Goal: Navigation & Orientation: Find specific page/section

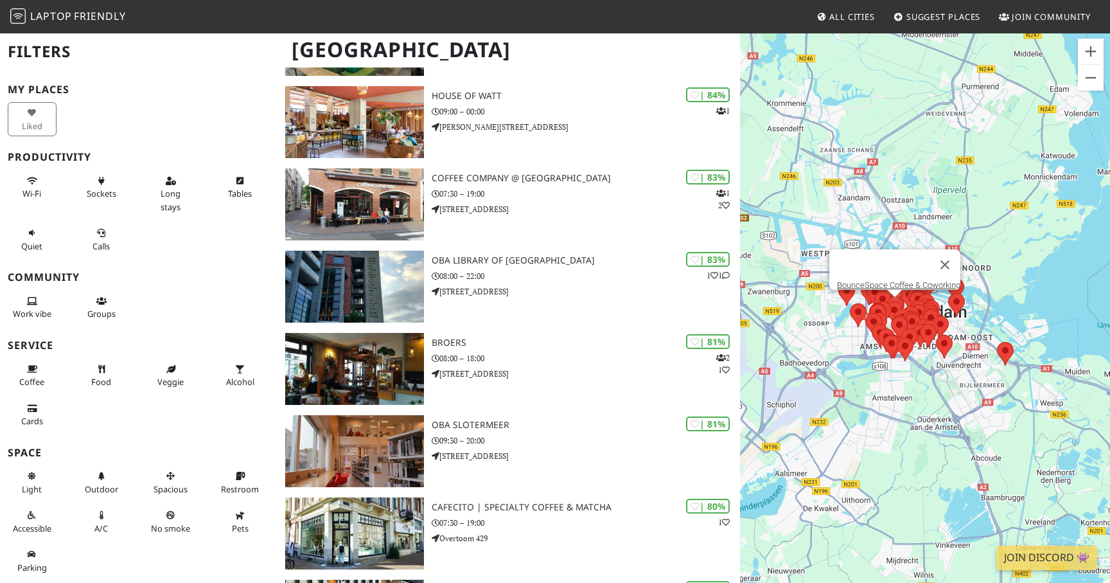
scroll to position [1289, 0]
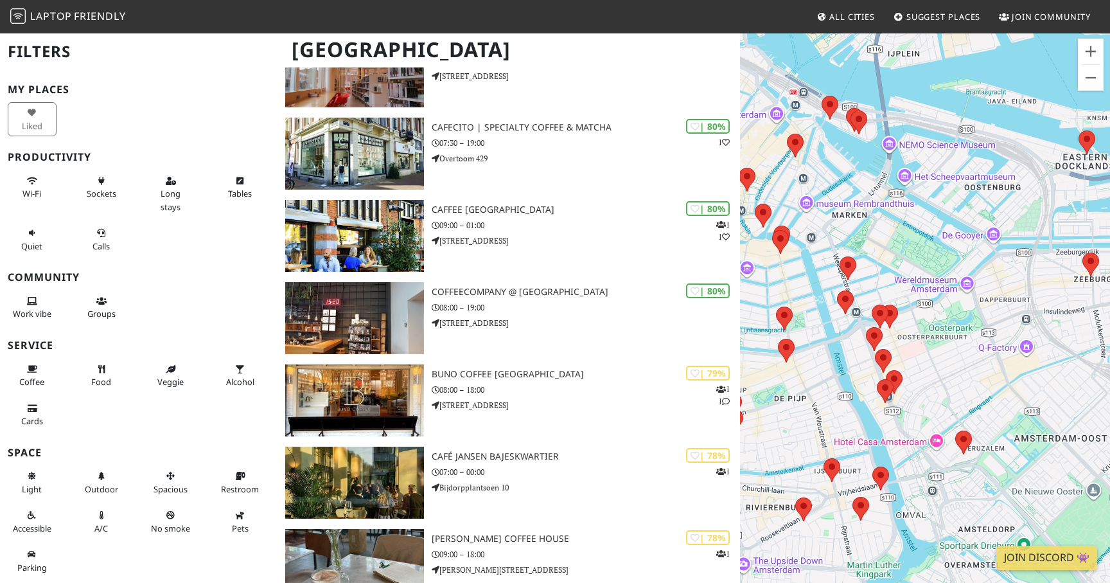
drag, startPoint x: 912, startPoint y: 360, endPoint x: 1034, endPoint y: 359, distance: 122.7
click at [1034, 359] on div at bounding box center [925, 323] width 370 height 583
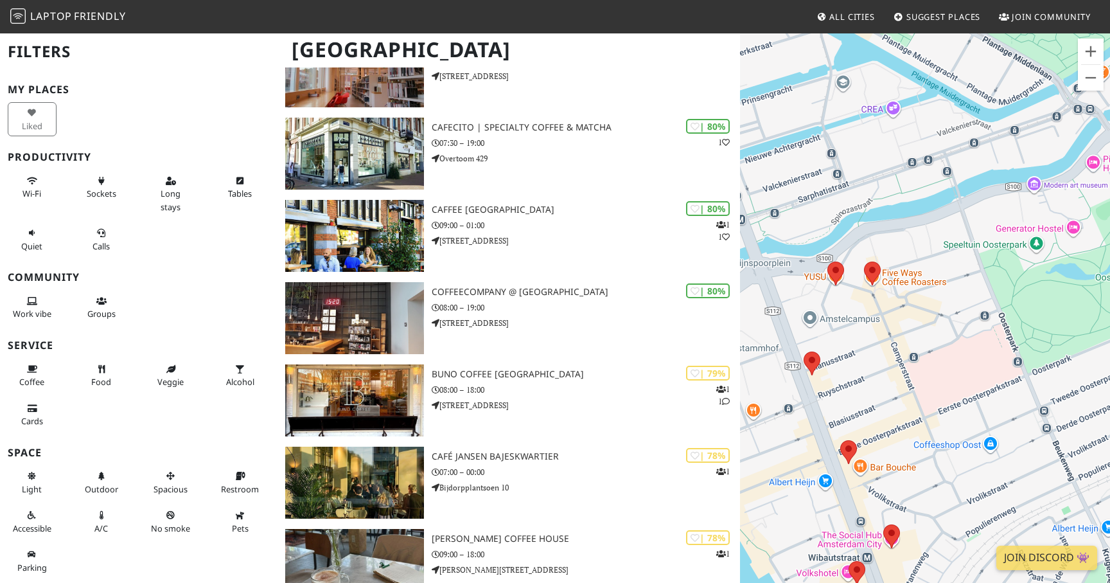
drag, startPoint x: 876, startPoint y: 345, endPoint x: 892, endPoint y: 312, distance: 36.8
click at [892, 312] on div at bounding box center [925, 323] width 370 height 583
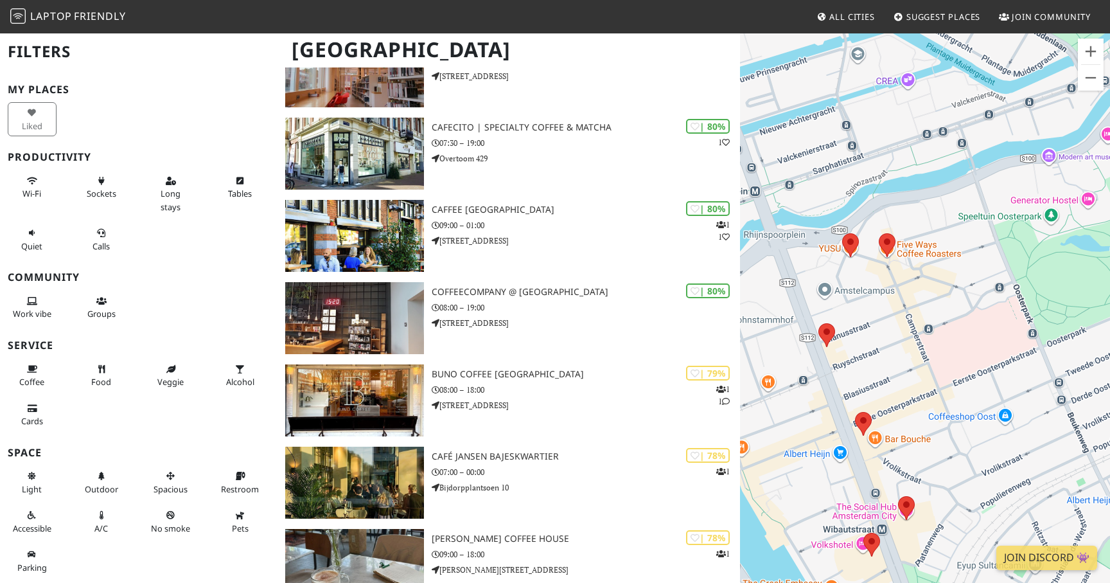
click at [904, 252] on div at bounding box center [925, 323] width 370 height 583
click at [818, 323] on area at bounding box center [818, 323] width 0 height 0
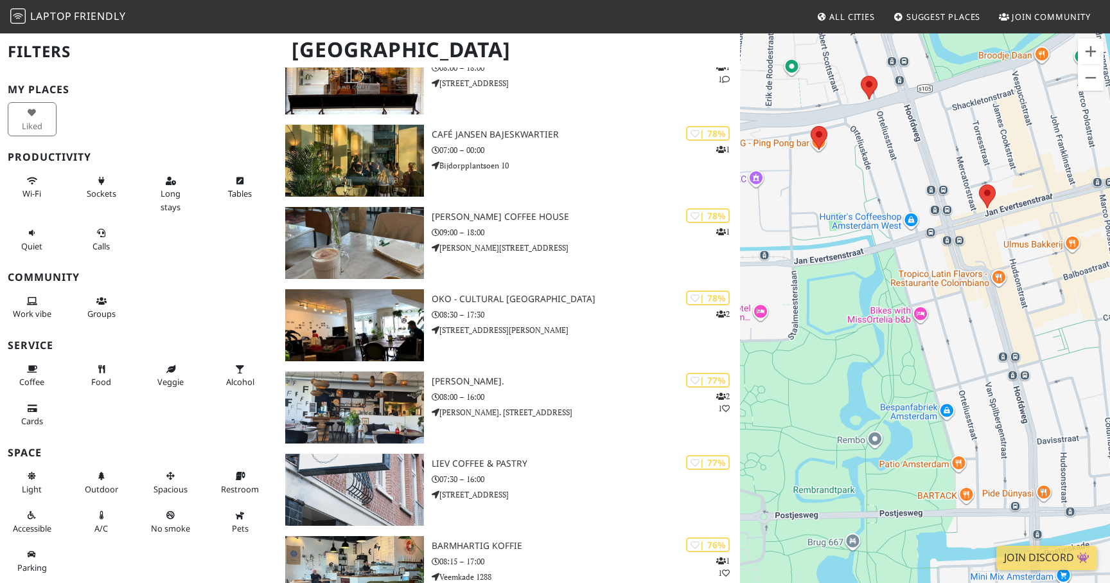
scroll to position [1628, 0]
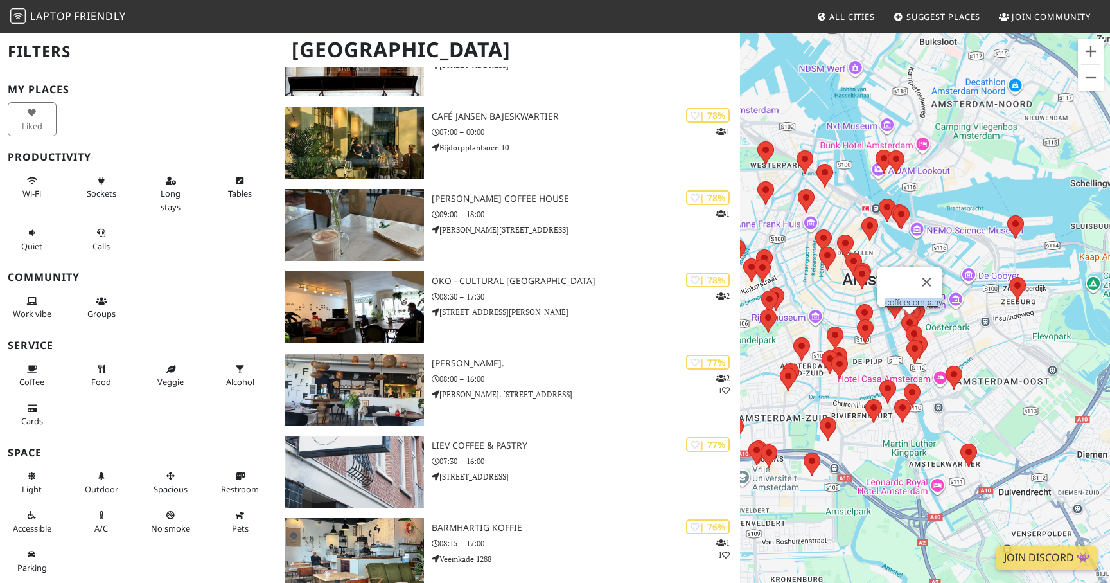
drag, startPoint x: 872, startPoint y: 356, endPoint x: 719, endPoint y: 179, distance: 233.6
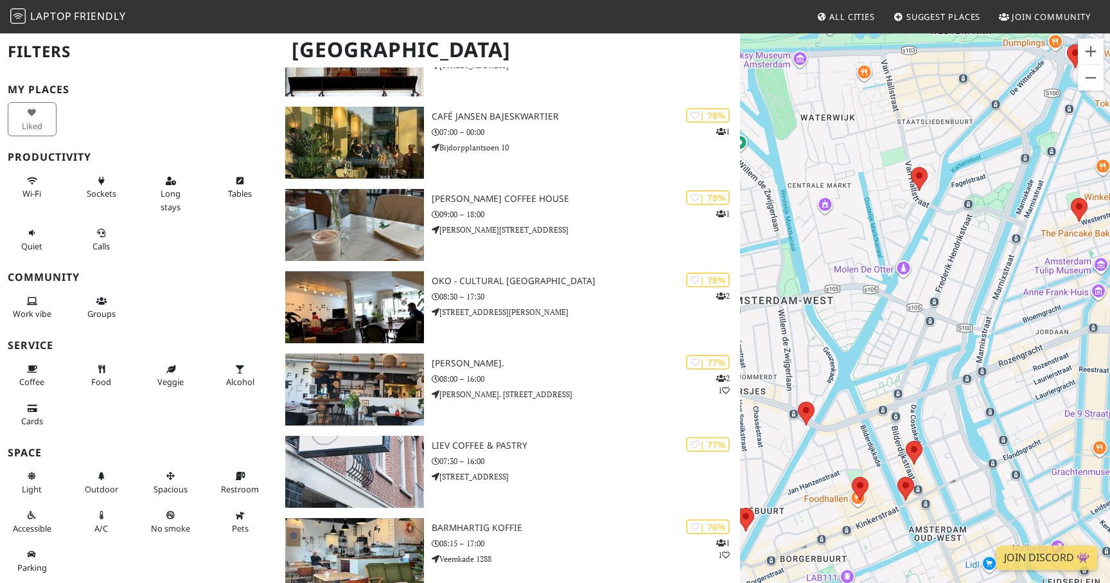
drag, startPoint x: 936, startPoint y: 346, endPoint x: 570, endPoint y: 184, distance: 400.1
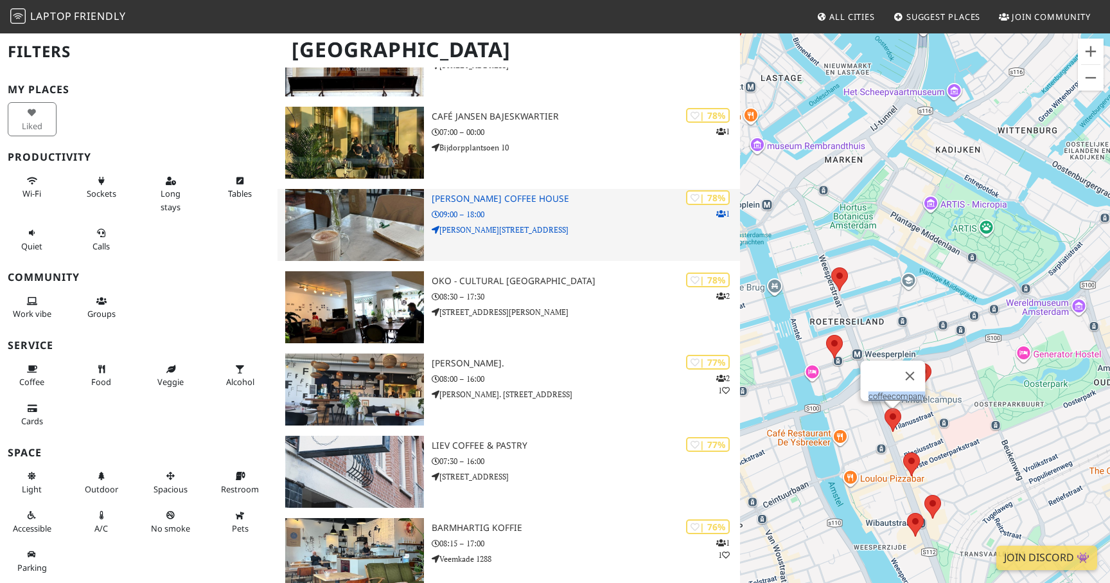
drag, startPoint x: 929, startPoint y: 353, endPoint x: 595, endPoint y: 225, distance: 357.4
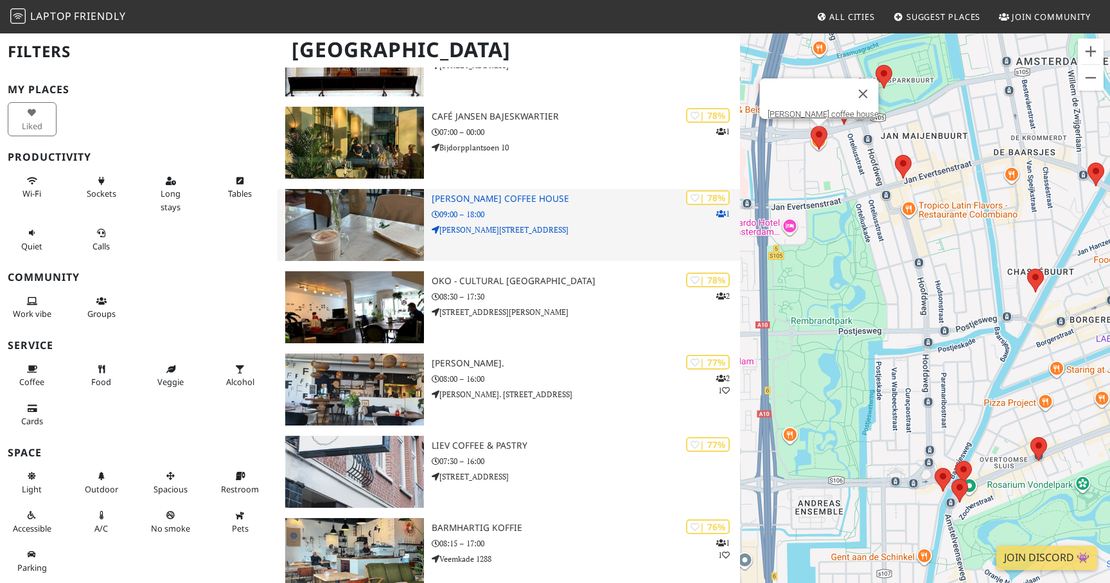
drag, startPoint x: 869, startPoint y: 357, endPoint x: 723, endPoint y: 249, distance: 181.0
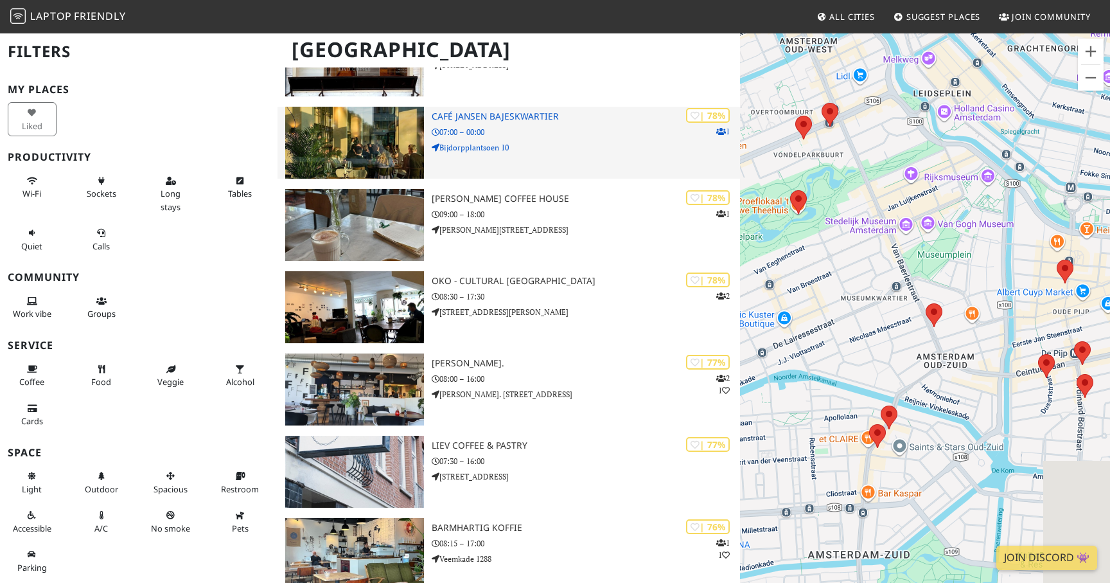
drag, startPoint x: 1014, startPoint y: 385, endPoint x: 579, endPoint y: 125, distance: 507.0
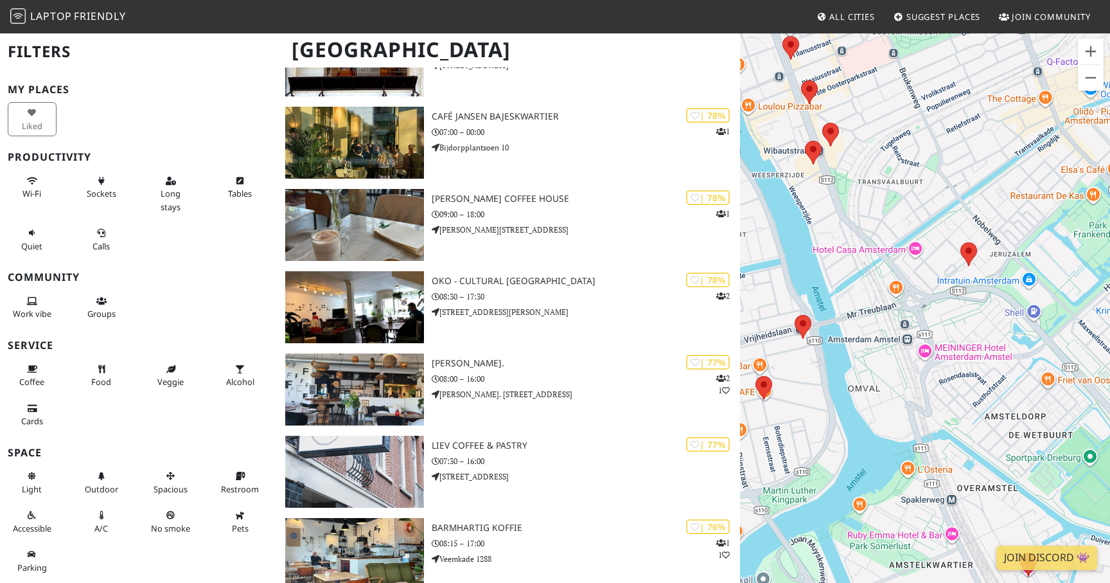
drag, startPoint x: 856, startPoint y: 272, endPoint x: 829, endPoint y: 263, distance: 29.0
click at [829, 262] on div "coffeecompany" at bounding box center [925, 323] width 370 height 583
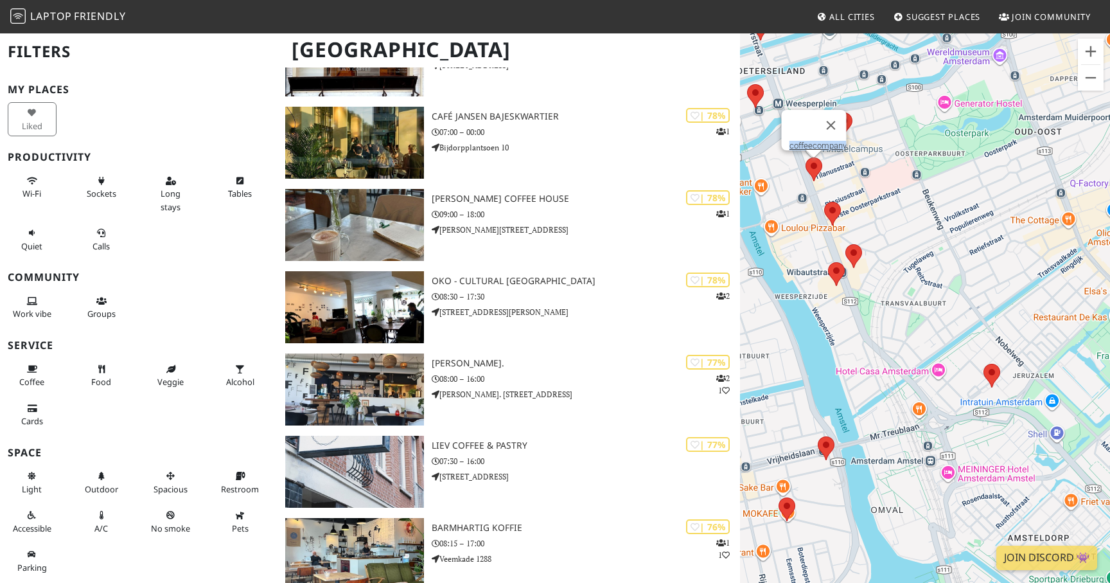
drag, startPoint x: 953, startPoint y: 300, endPoint x: 976, endPoint y: 424, distance: 126.1
click at [976, 424] on div "coffeecompany" at bounding box center [925, 323] width 370 height 583
click at [828, 263] on area at bounding box center [828, 263] width 0 height 0
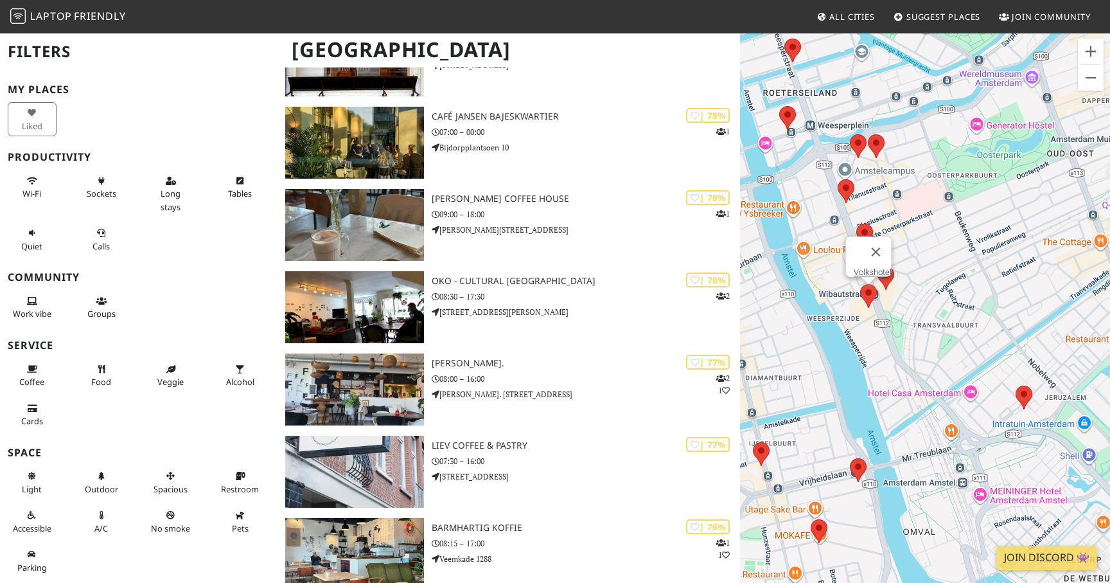
drag, startPoint x: 890, startPoint y: 289, endPoint x: 924, endPoint y: 312, distance: 41.2
click at [924, 312] on div "Volkshotel" at bounding box center [925, 323] width 370 height 583
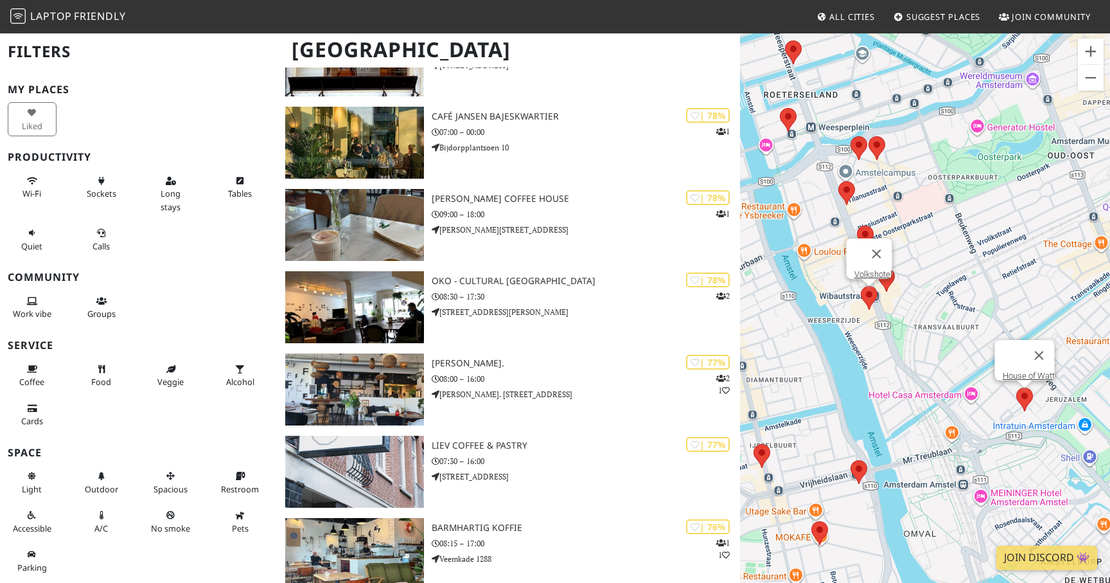
click at [1016, 387] on area at bounding box center [1016, 387] width 0 height 0
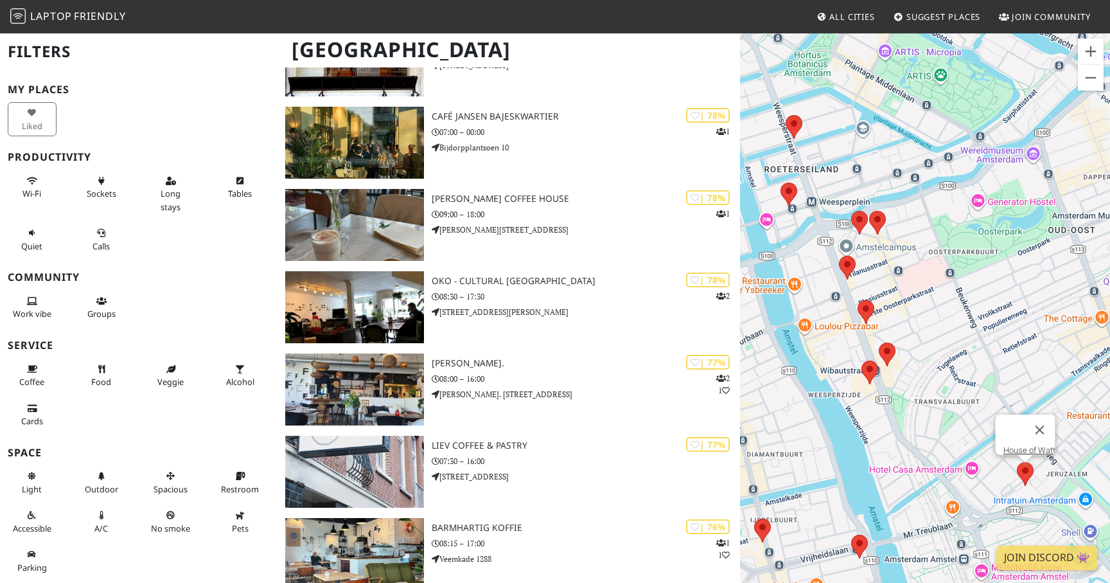
drag, startPoint x: 894, startPoint y: 254, endPoint x: 894, endPoint y: 331, distance: 77.1
click at [894, 331] on div "House of Watt" at bounding box center [925, 323] width 370 height 583
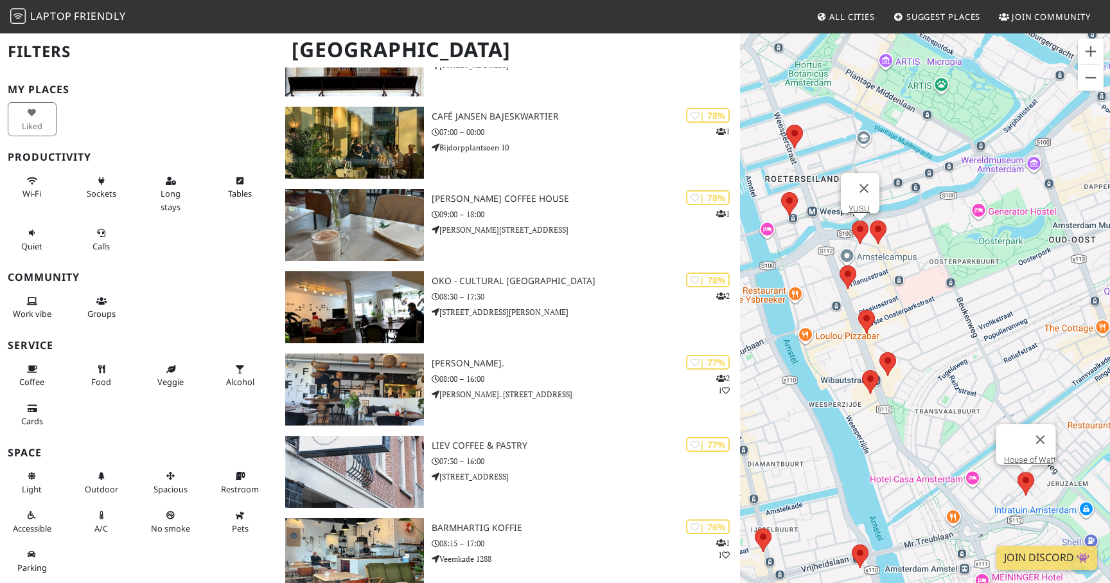
click at [852, 220] on area at bounding box center [852, 220] width 0 height 0
click at [870, 220] on area at bounding box center [870, 220] width 0 height 0
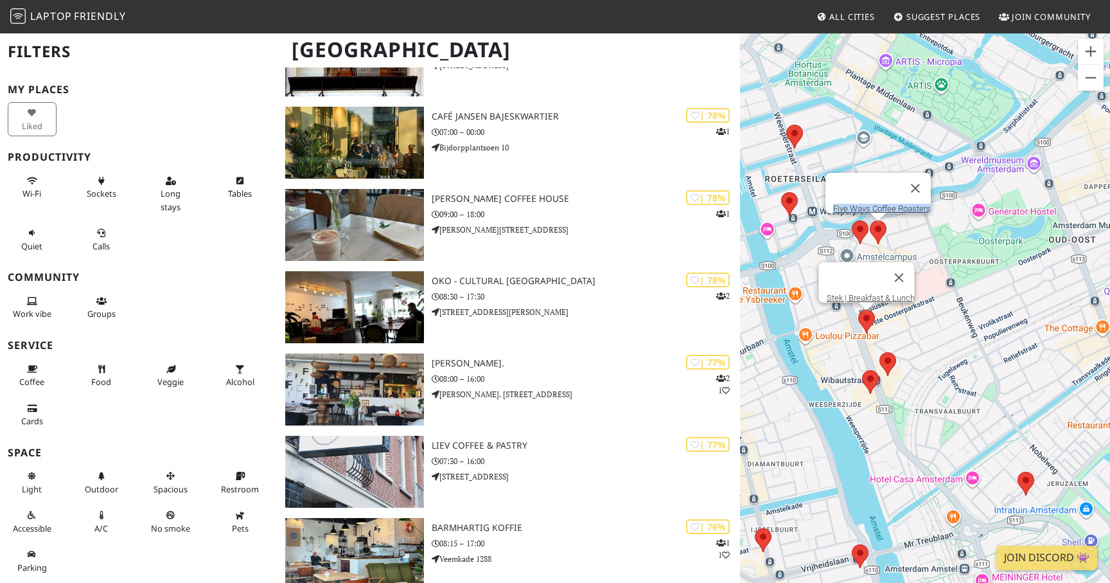
click at [858, 310] on area at bounding box center [858, 310] width 0 height 0
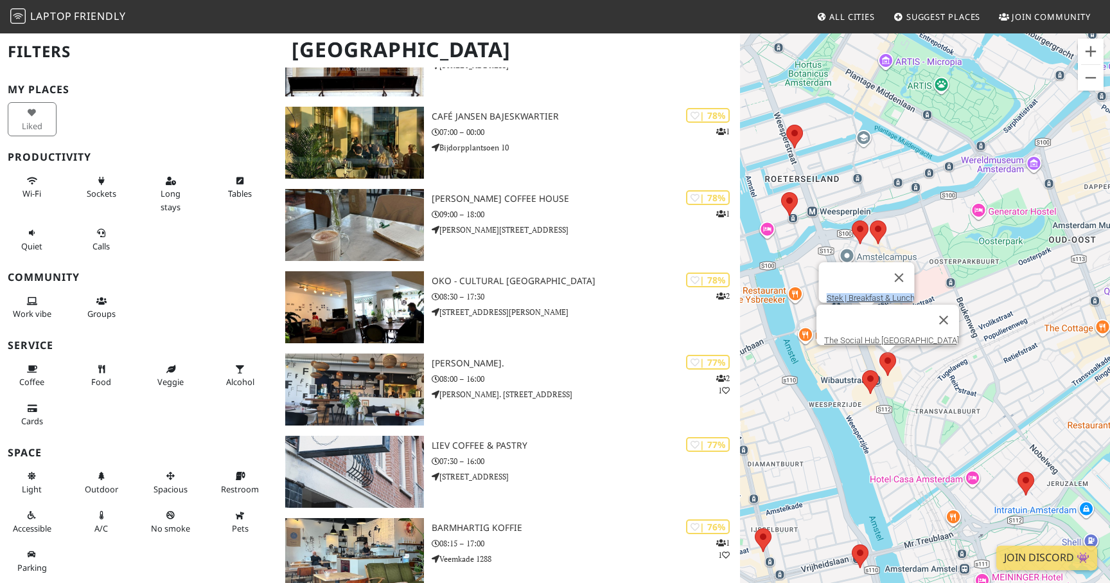
click at [879, 352] on area at bounding box center [879, 352] width 0 height 0
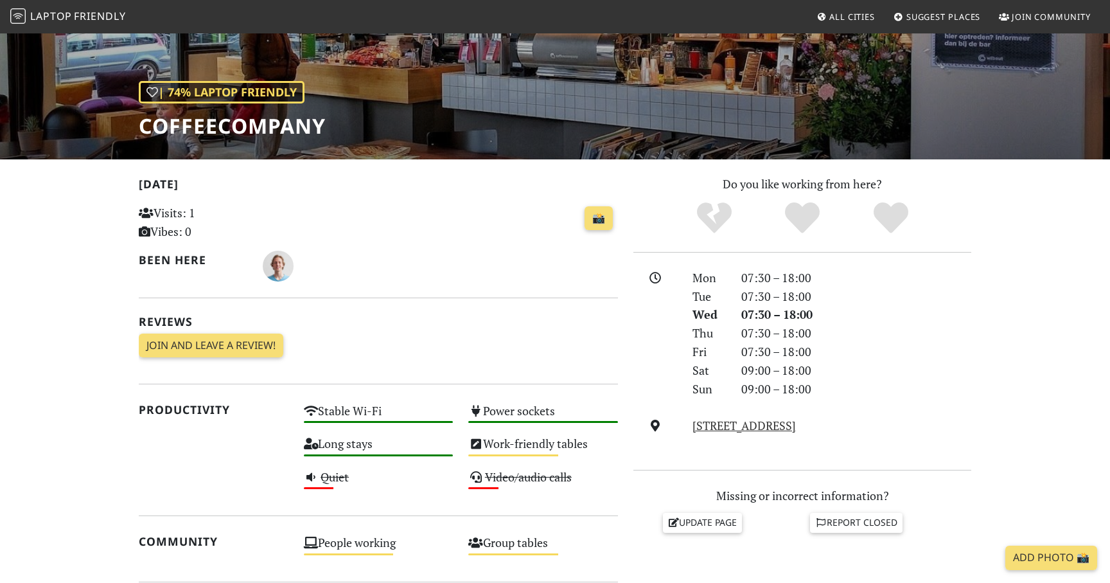
scroll to position [146, 0]
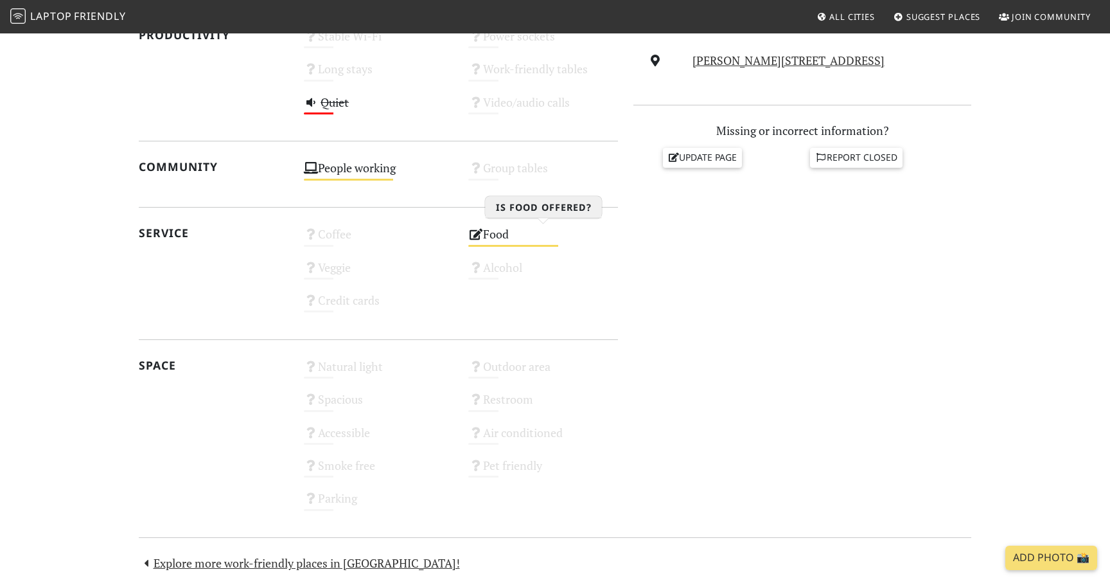
scroll to position [512, 0]
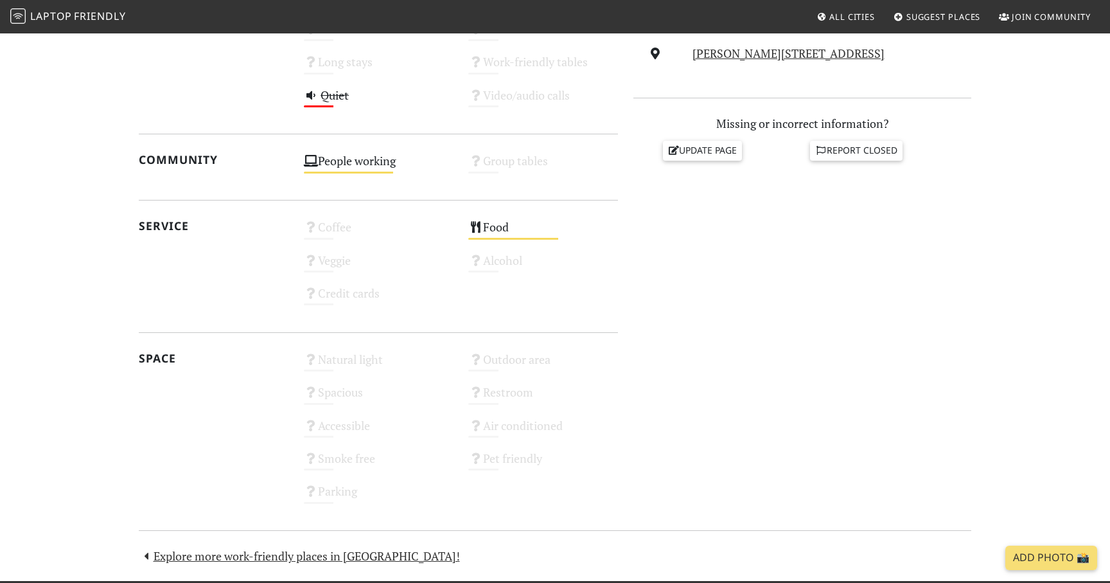
click at [738, 182] on div "Do you like working from here? Mon 08:00 – 18:00 Tue 08:00 – 18:00 Wed 08:00 – …" at bounding box center [802, 158] width 353 height 711
